Goal: Information Seeking & Learning: Learn about a topic

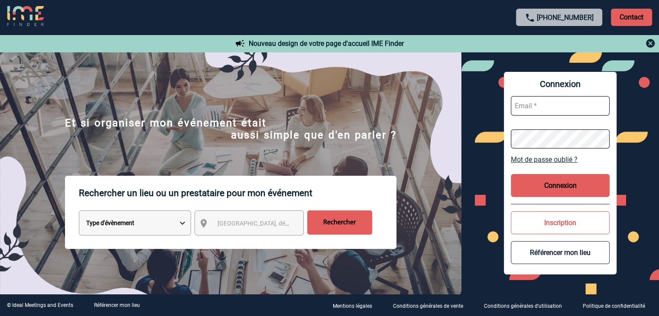
click at [548, 100] on input "text" at bounding box center [560, 105] width 99 height 19
type input "oumou"
click at [572, 118] on form "oumou" at bounding box center [560, 122] width 99 height 67
click at [551, 223] on button "Inscription" at bounding box center [560, 222] width 99 height 23
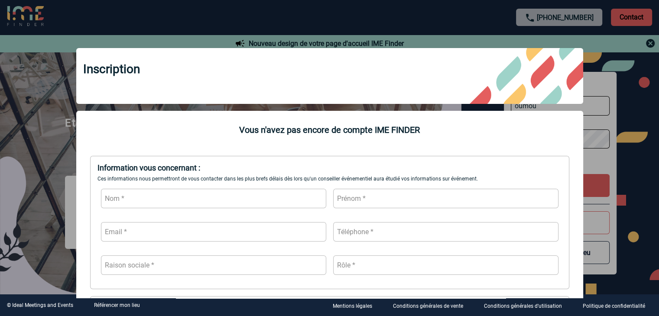
click at [651, 41] on div at bounding box center [329, 158] width 659 height 316
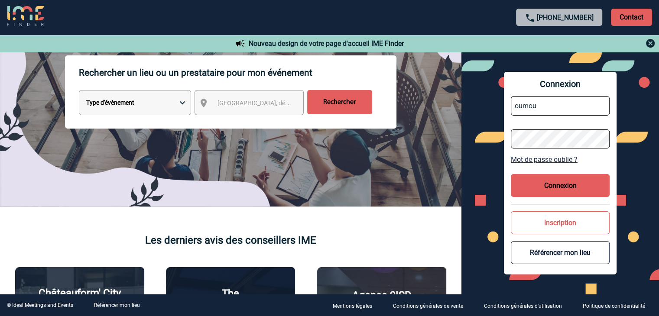
scroll to position [121, 0]
click at [178, 104] on select "Type d'évènement Séminaire avec nuitée Réunion Repas de groupe Team Building & …" at bounding box center [135, 102] width 112 height 25
select select "7"
click at [79, 91] on select "Type d'évènement Séminaire avec nuitée Réunion Repas de groupe Team Building & …" at bounding box center [135, 102] width 112 height 25
click at [253, 103] on span "Ville, département, région..." at bounding box center [277, 102] width 120 height 7
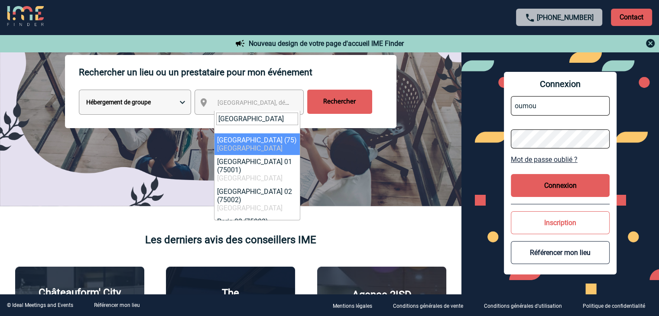
type input "paris"
select select "3"
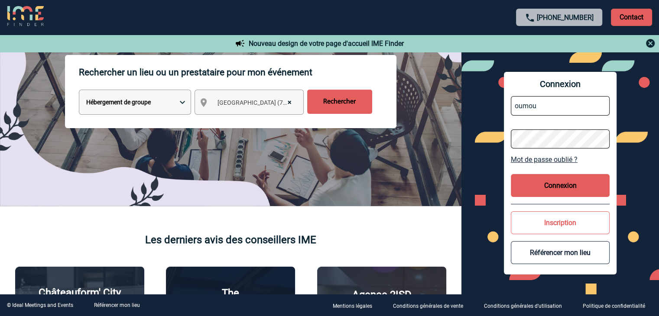
click at [343, 108] on input "Rechercher" at bounding box center [339, 102] width 65 height 24
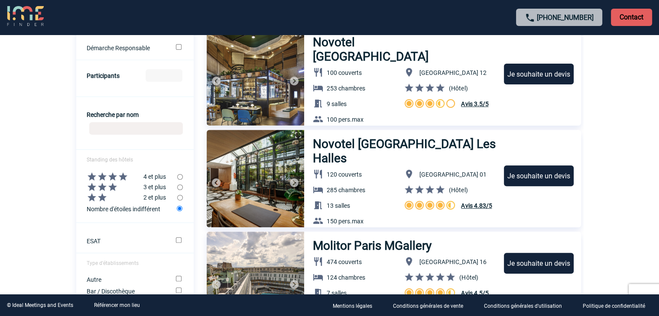
scroll to position [302, 0]
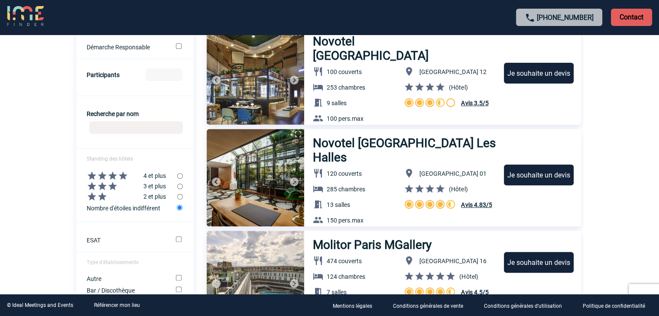
click at [178, 178] on input "radio" at bounding box center [180, 176] width 6 height 6
radio input "true"
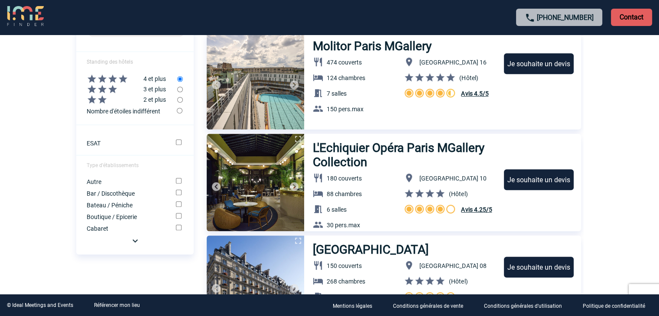
scroll to position [400, 0]
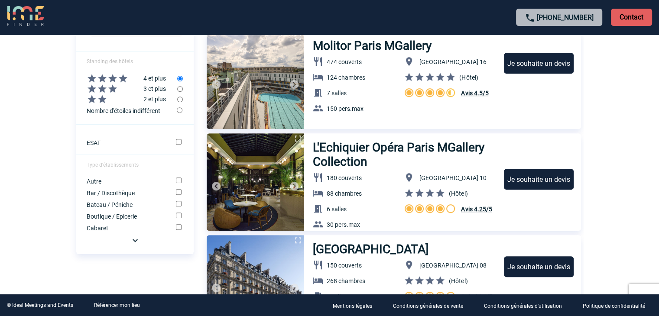
click at [132, 245] on img at bounding box center [135, 240] width 10 height 10
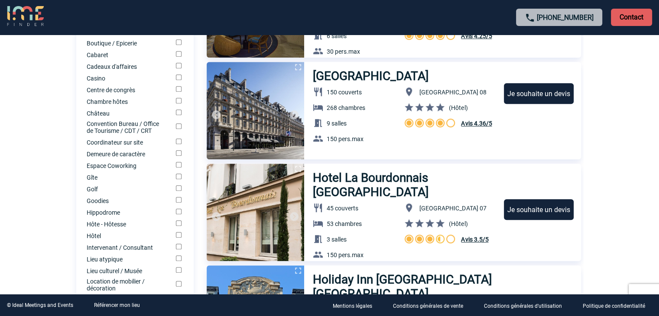
scroll to position [575, 0]
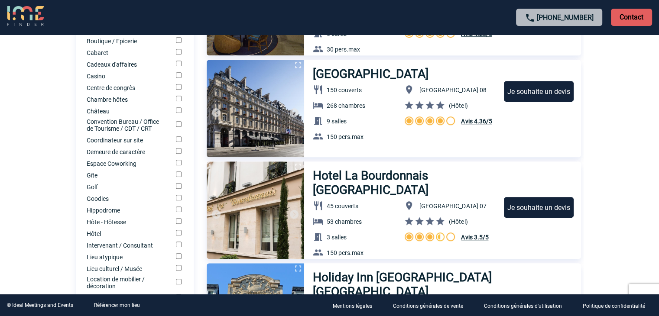
click at [176, 236] on input "Hôtel" at bounding box center [179, 233] width 6 height 6
checkbox input "true"
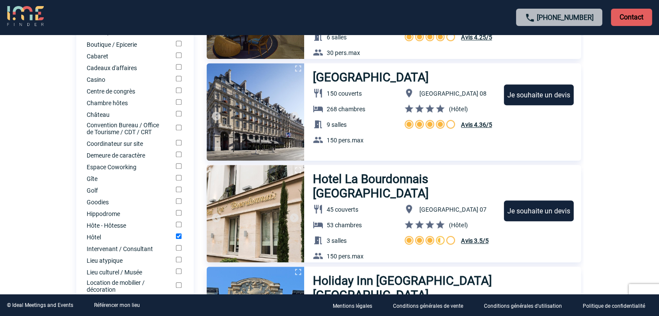
scroll to position [571, 0]
click at [181, 117] on input "Château" at bounding box center [179, 114] width 6 height 6
checkbox input "true"
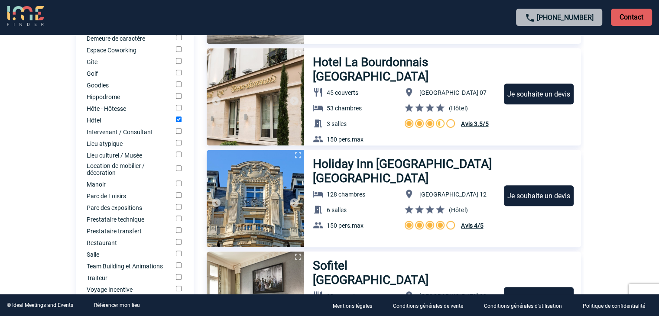
scroll to position [742, 0]
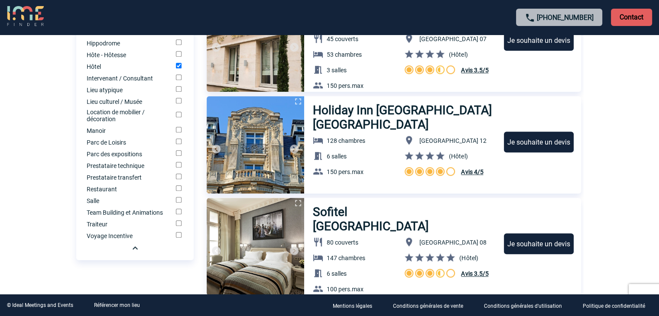
click at [176, 133] on input "Manoir" at bounding box center [179, 130] width 6 height 6
checkbox input "true"
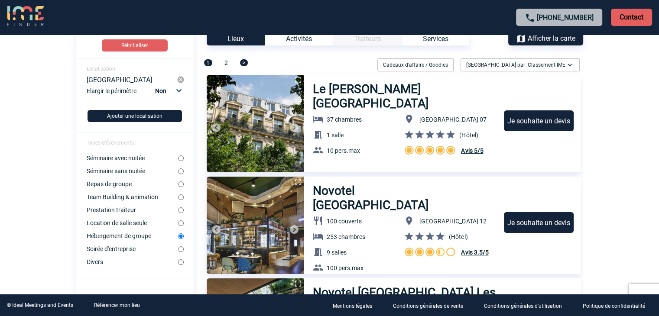
scroll to position [50, 0]
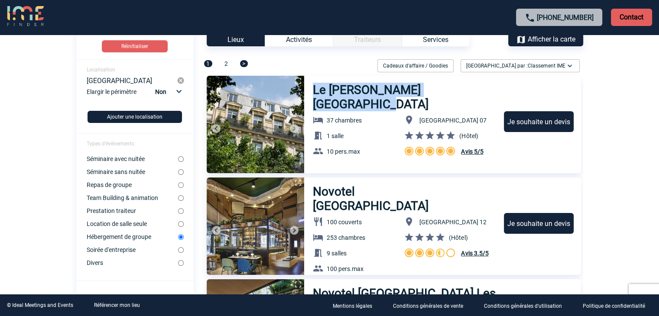
drag, startPoint x: 339, startPoint y: 106, endPoint x: 312, endPoint y: 88, distance: 32.2
click at [312, 88] on link "Le [PERSON_NAME] [GEOGRAPHIC_DATA]" at bounding box center [401, 94] width 195 height 36
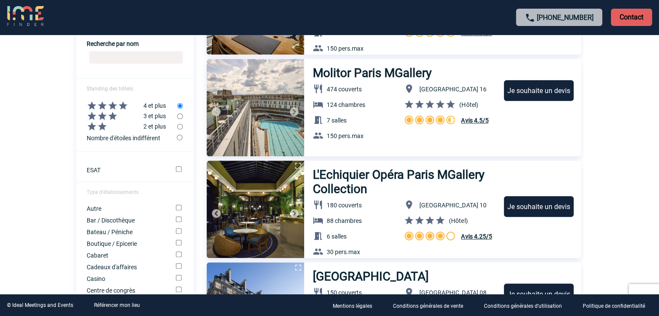
scroll to position [386, 0]
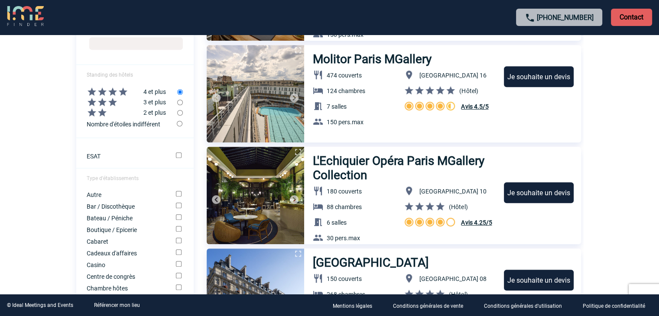
click at [293, 197] on img at bounding box center [294, 199] width 10 height 10
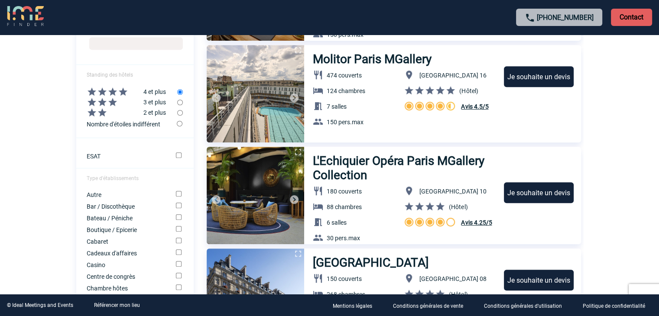
click at [293, 197] on img at bounding box center [294, 199] width 10 height 10
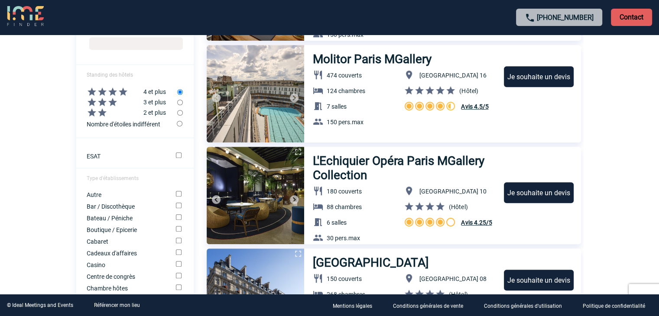
click at [293, 197] on img at bounding box center [294, 199] width 10 height 10
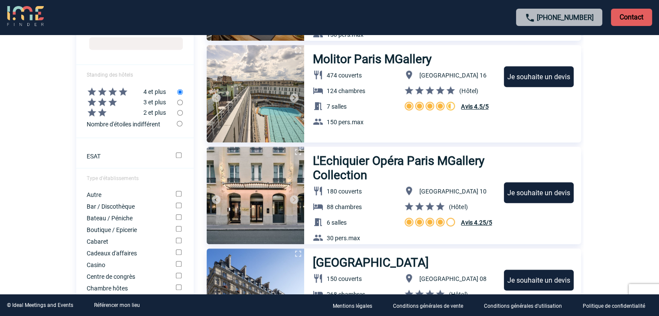
click at [293, 197] on img at bounding box center [294, 199] width 10 height 10
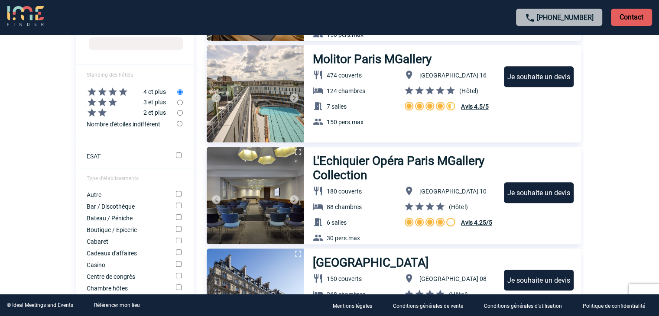
click at [293, 197] on img at bounding box center [294, 199] width 10 height 10
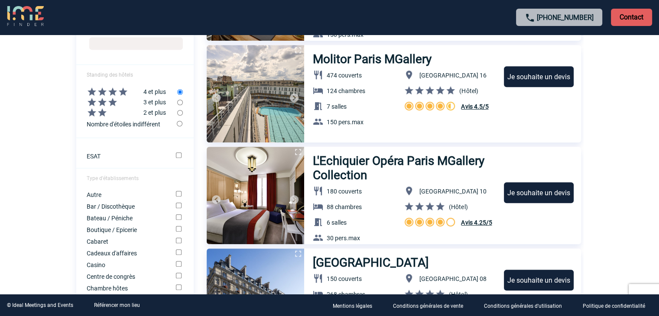
click at [293, 197] on img at bounding box center [294, 199] width 10 height 10
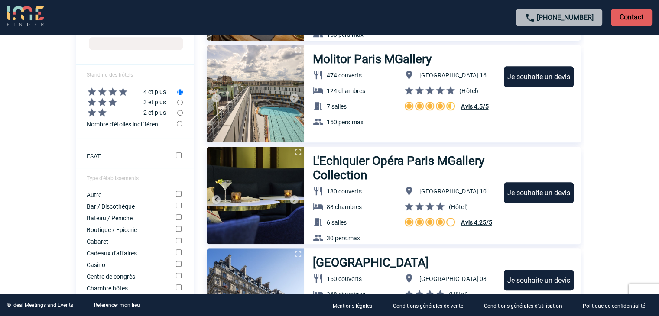
click at [293, 197] on img at bounding box center [294, 199] width 10 height 10
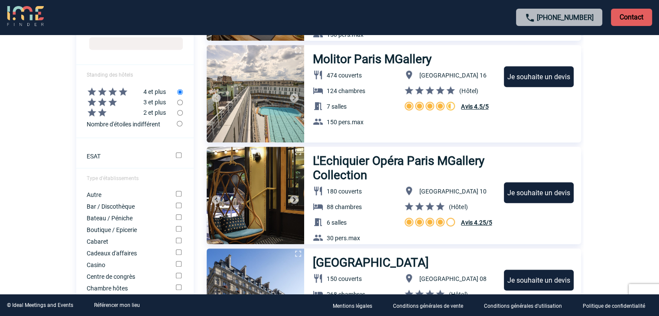
click at [293, 197] on img at bounding box center [294, 199] width 10 height 10
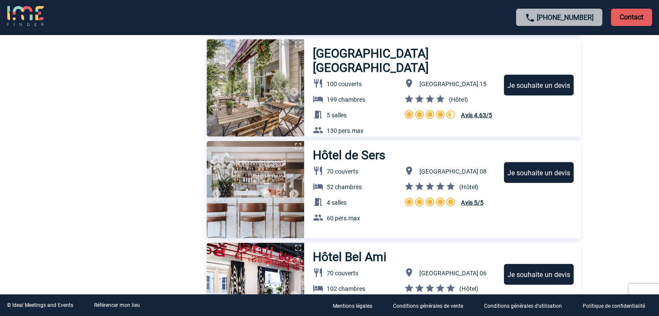
scroll to position [1817, 0]
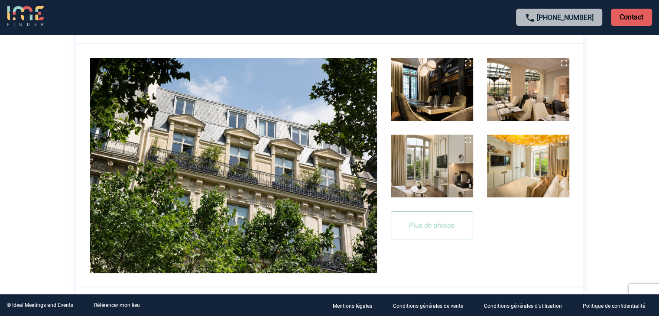
scroll to position [169, 0]
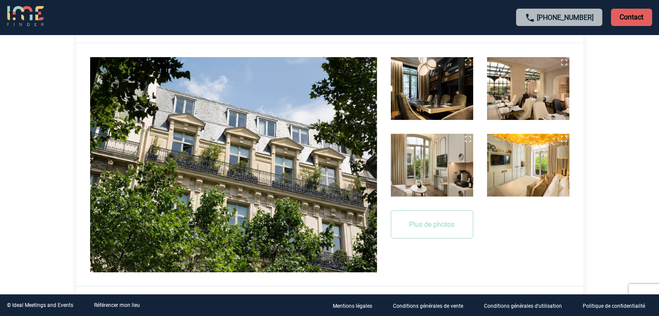
click at [239, 168] on img at bounding box center [233, 164] width 287 height 215
click at [415, 222] on button "Plus de photos" at bounding box center [432, 224] width 82 height 28
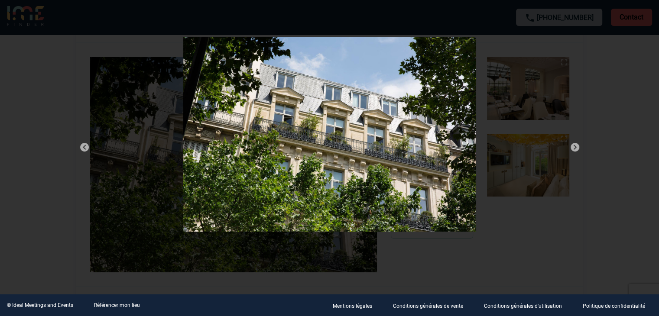
click at [576, 148] on img at bounding box center [574, 147] width 10 height 10
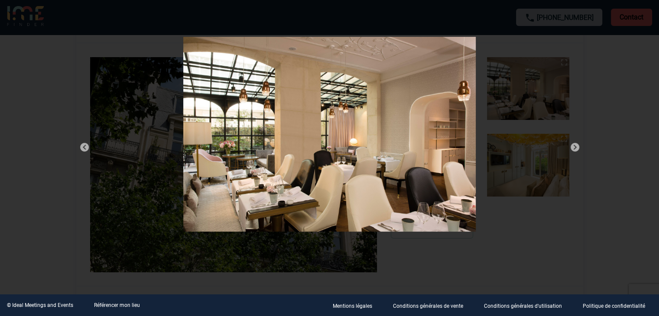
click at [576, 148] on img at bounding box center [574, 147] width 10 height 10
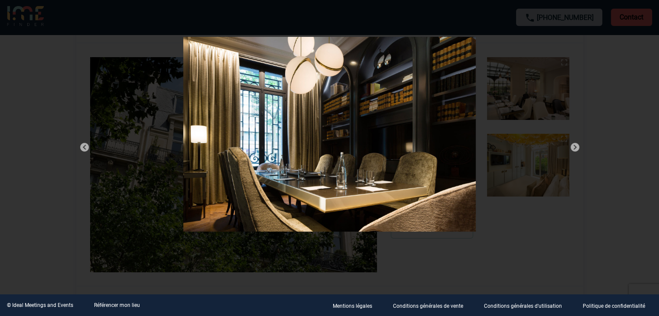
click at [576, 148] on img at bounding box center [574, 147] width 10 height 10
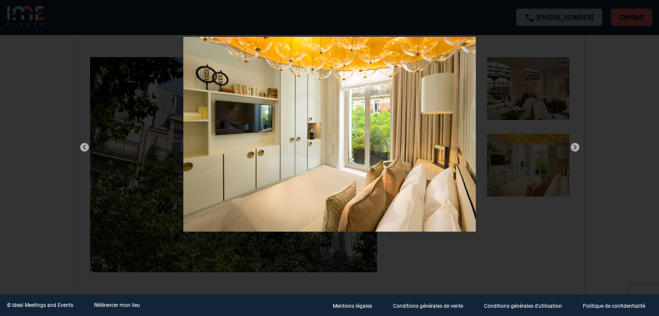
click at [576, 148] on img at bounding box center [574, 147] width 10 height 10
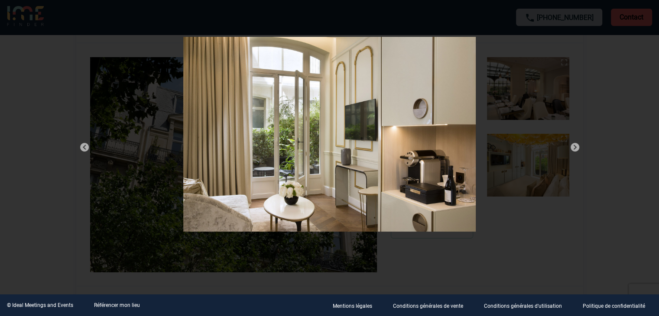
click at [576, 148] on img at bounding box center [574, 147] width 10 height 10
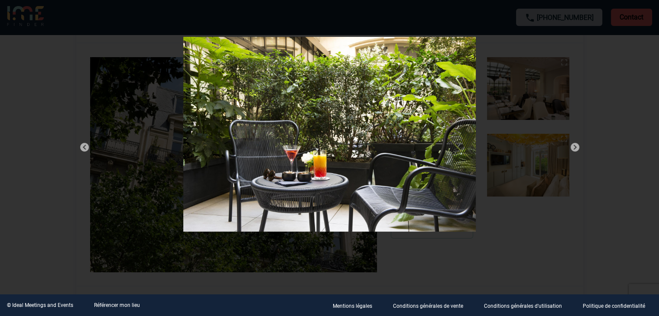
click at [576, 148] on img at bounding box center [574, 147] width 10 height 10
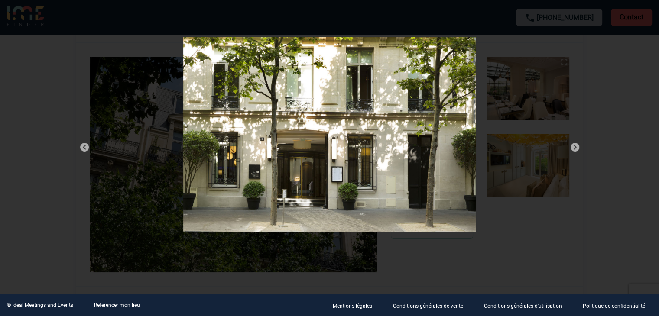
click at [576, 148] on img at bounding box center [574, 147] width 10 height 10
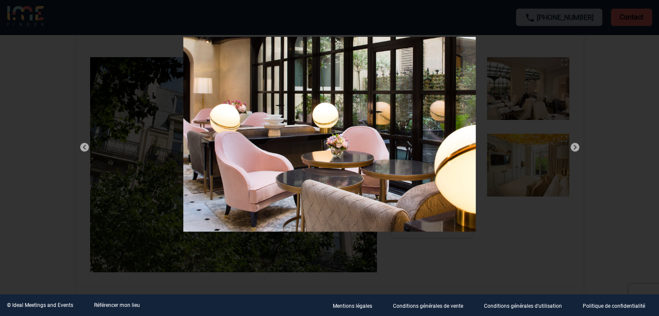
click at [576, 148] on img at bounding box center [574, 147] width 10 height 10
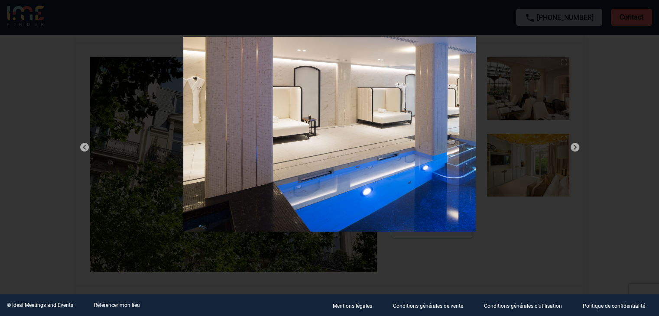
click at [574, 101] on div at bounding box center [329, 136] width 528 height 220
click at [544, 37] on div at bounding box center [329, 136] width 528 height 220
click at [278, 94] on img at bounding box center [329, 134] width 292 height 195
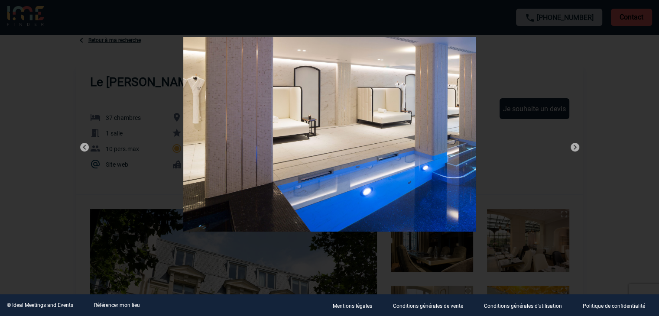
scroll to position [0, 0]
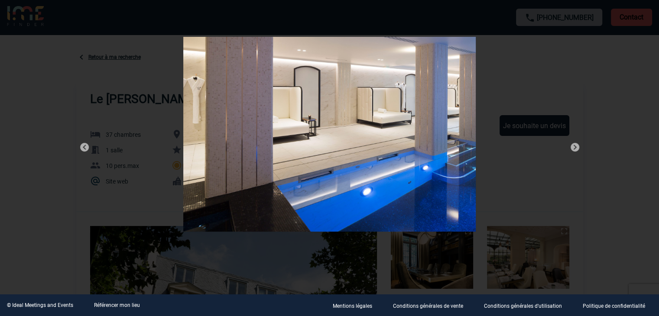
click at [577, 32] on div at bounding box center [329, 136] width 528 height 220
